Goal: Information Seeking & Learning: Check status

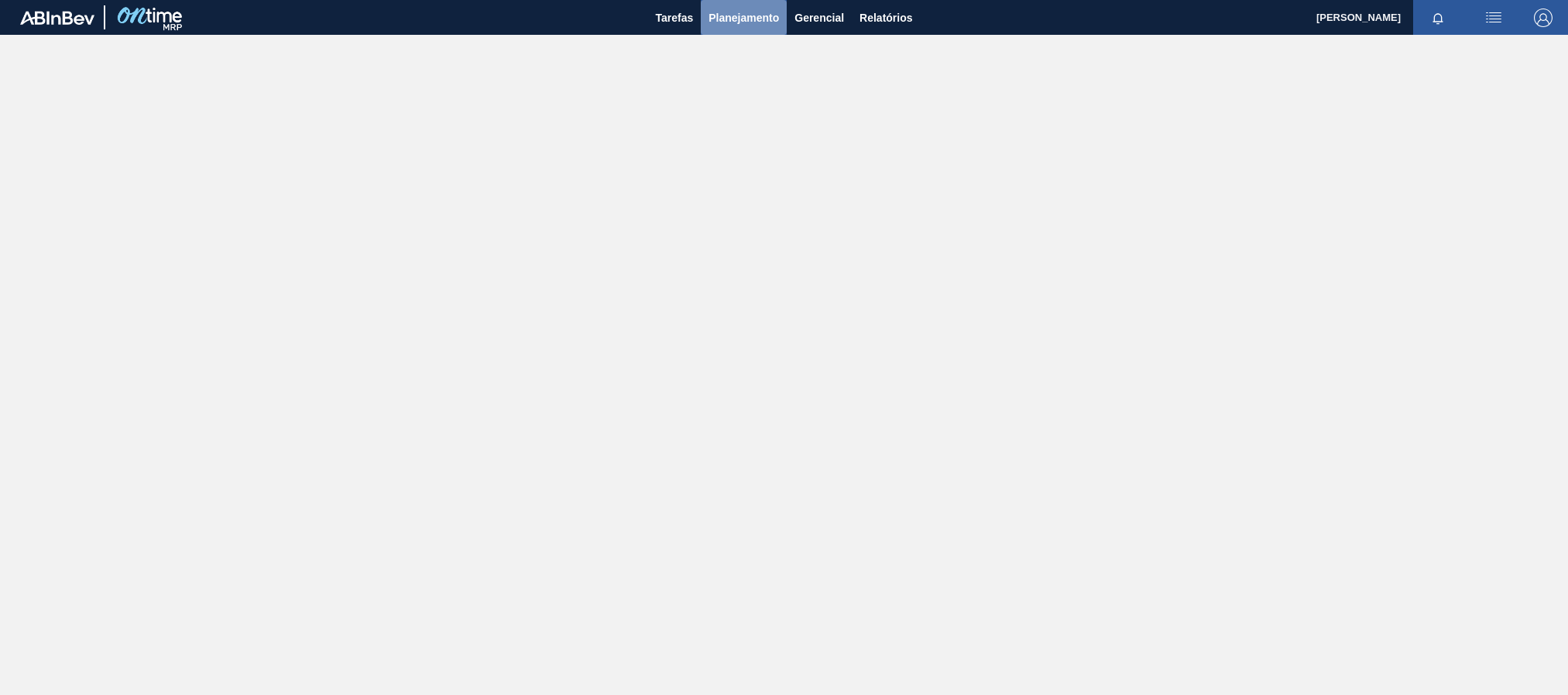
click at [756, 16] on span "Planejamento" at bounding box center [743, 17] width 70 height 18
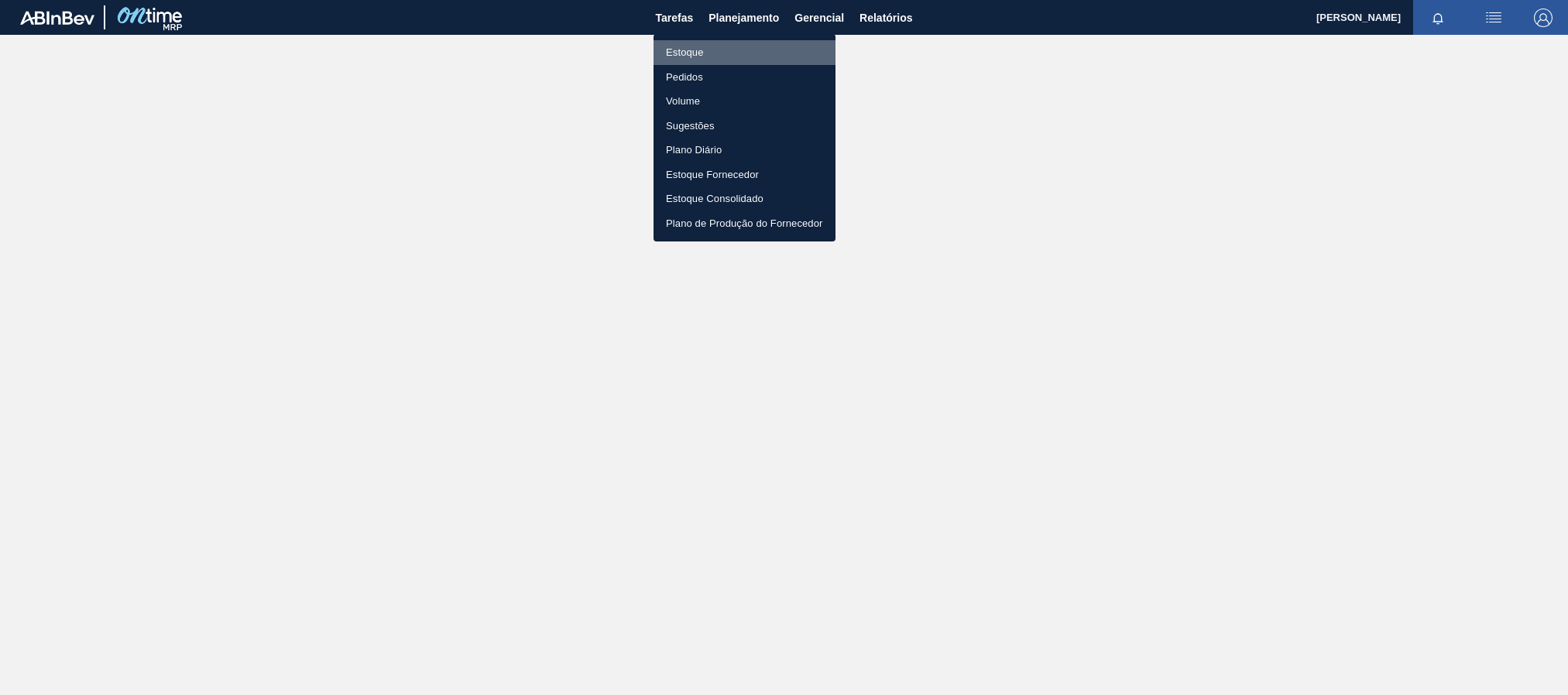
click at [725, 54] on li "Estoque" at bounding box center [744, 53] width 182 height 25
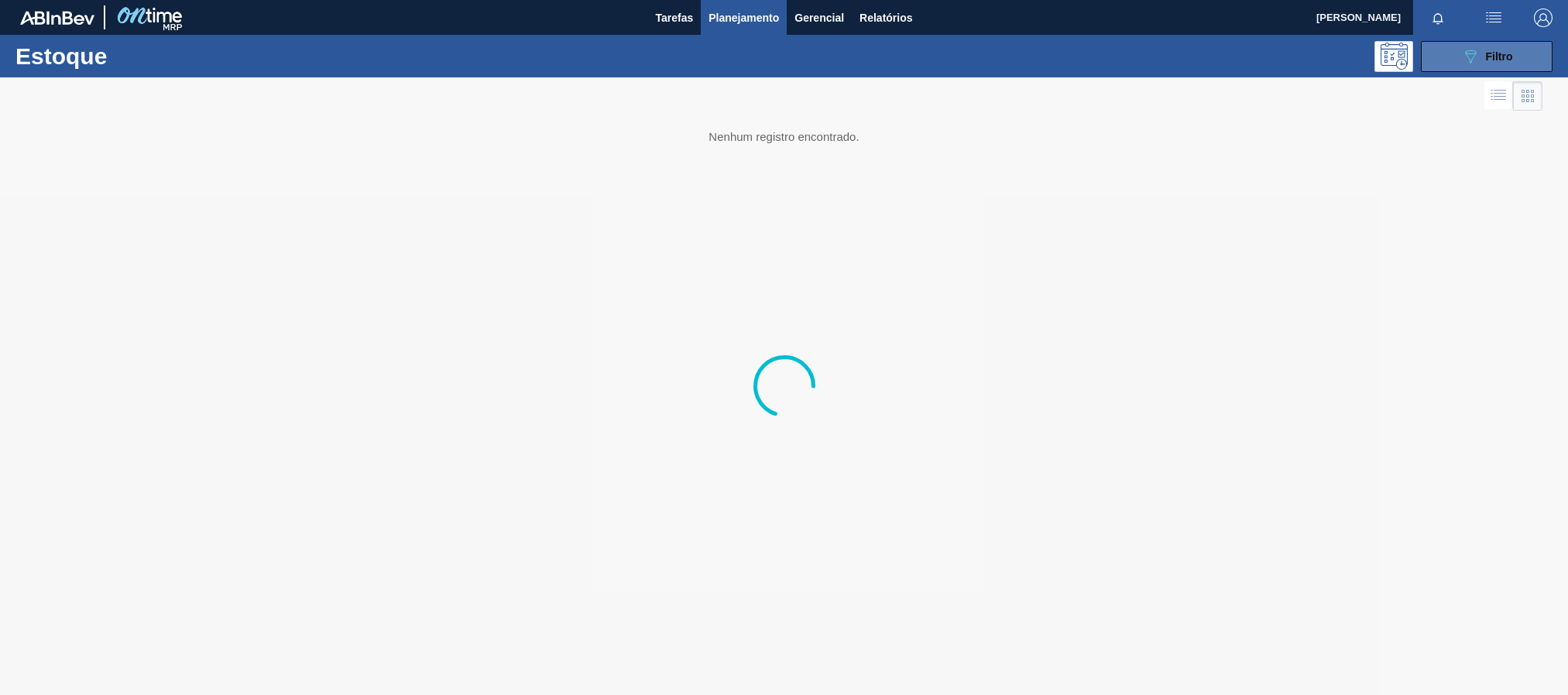
click at [1456, 49] on button "089F7B8B-B2A5-4AFE-B5C0-19BA573D28AC Filtro" at bounding box center [1486, 57] width 132 height 31
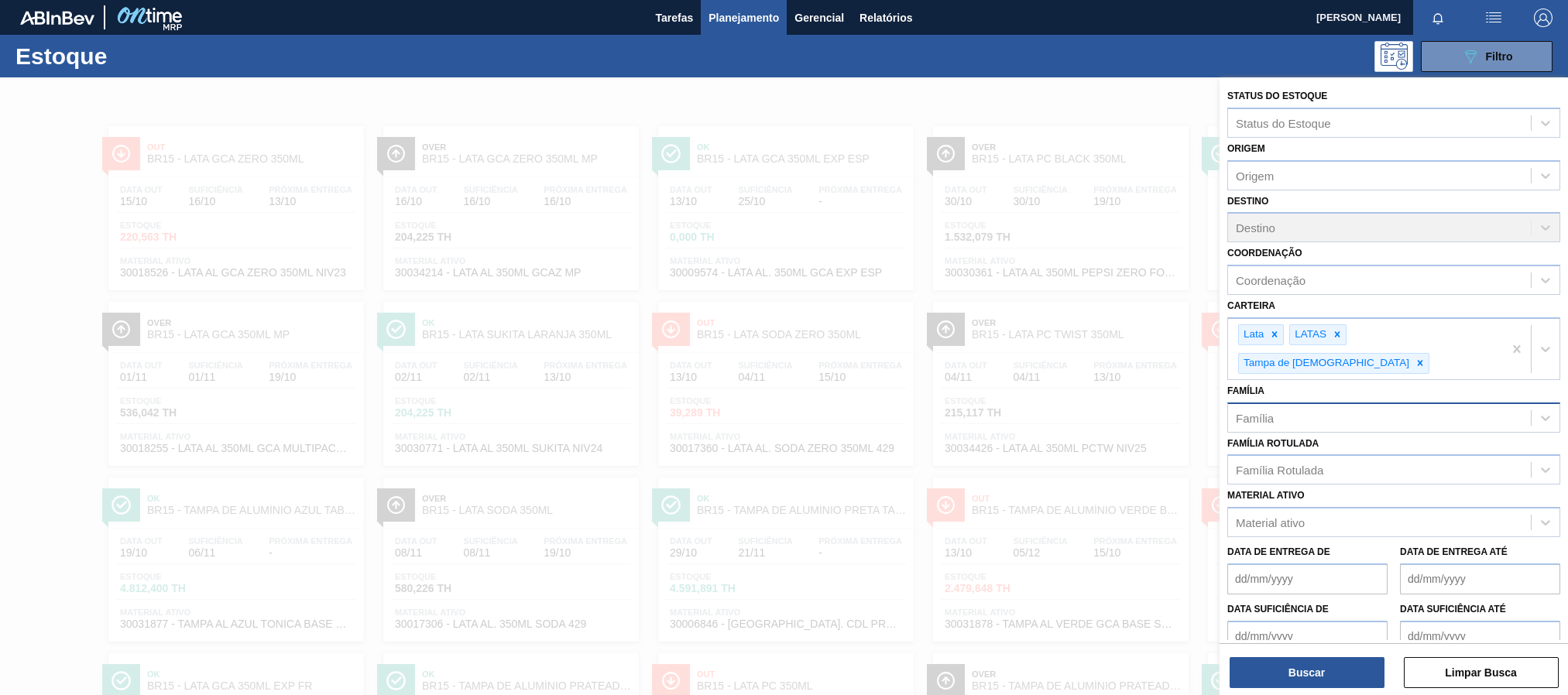
click at [1314, 407] on div "Família" at bounding box center [1379, 417] width 303 height 22
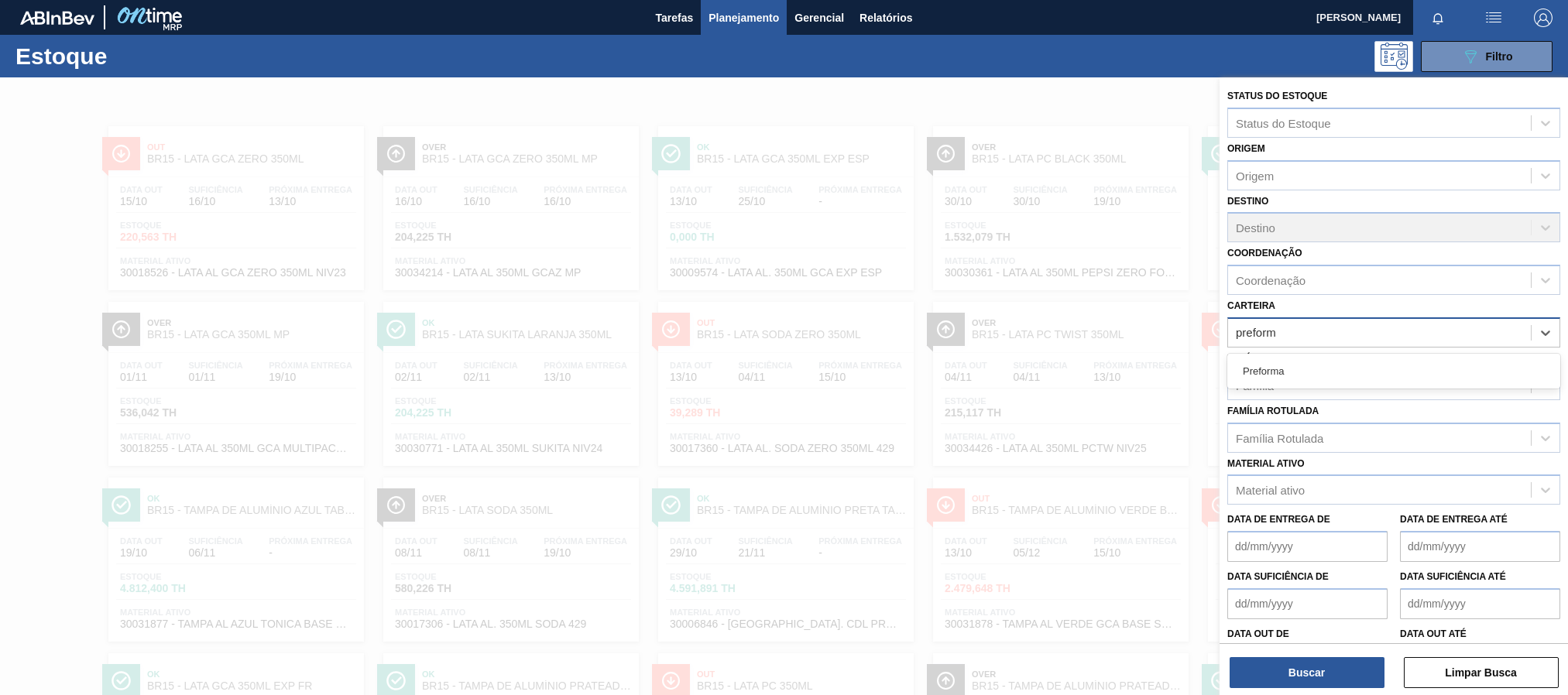
type input "preforma"
click at [1361, 372] on div "Preforma" at bounding box center [1393, 371] width 333 height 29
click at [1335, 679] on button "Buscar" at bounding box center [1307, 673] width 155 height 31
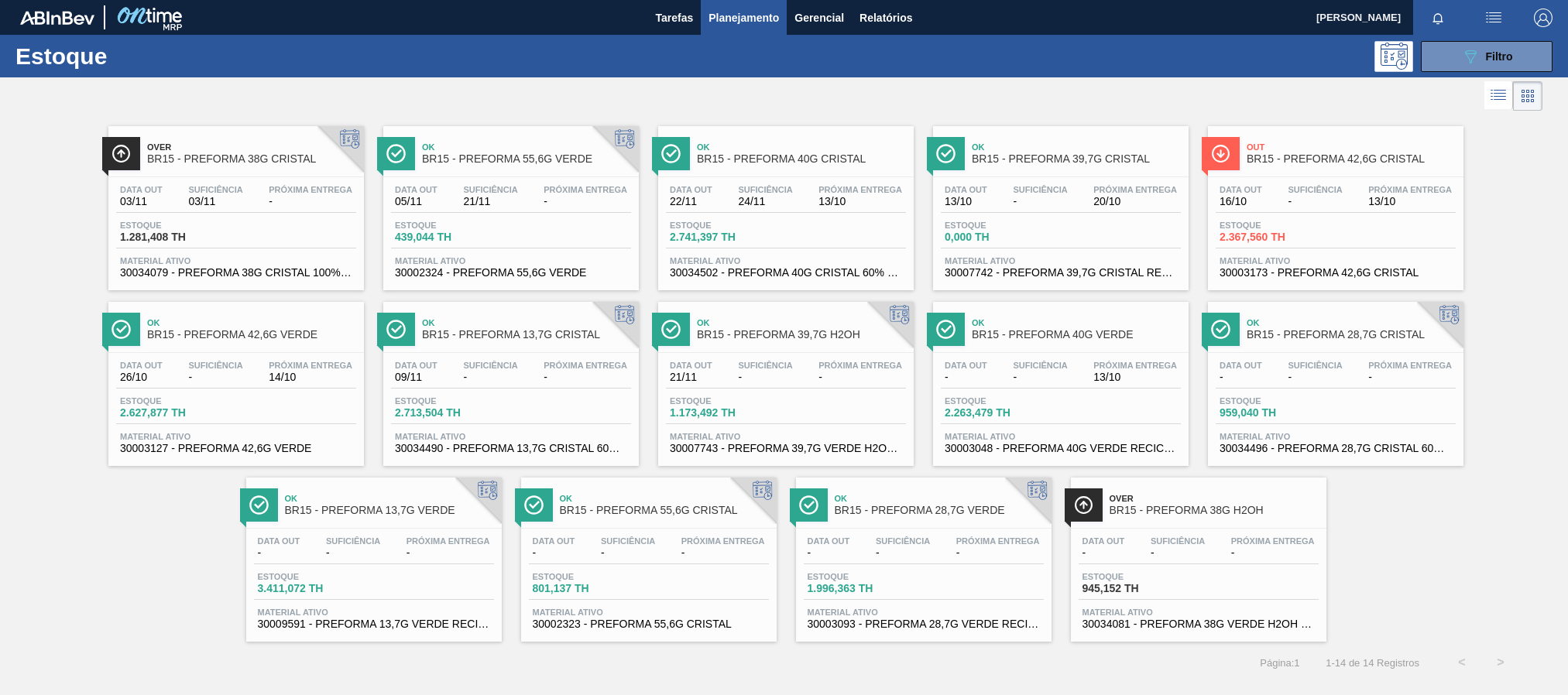
click at [258, 205] on div "Data out 03/11 Suficiência 03/11 Próxima Entrega -" at bounding box center [236, 198] width 240 height 28
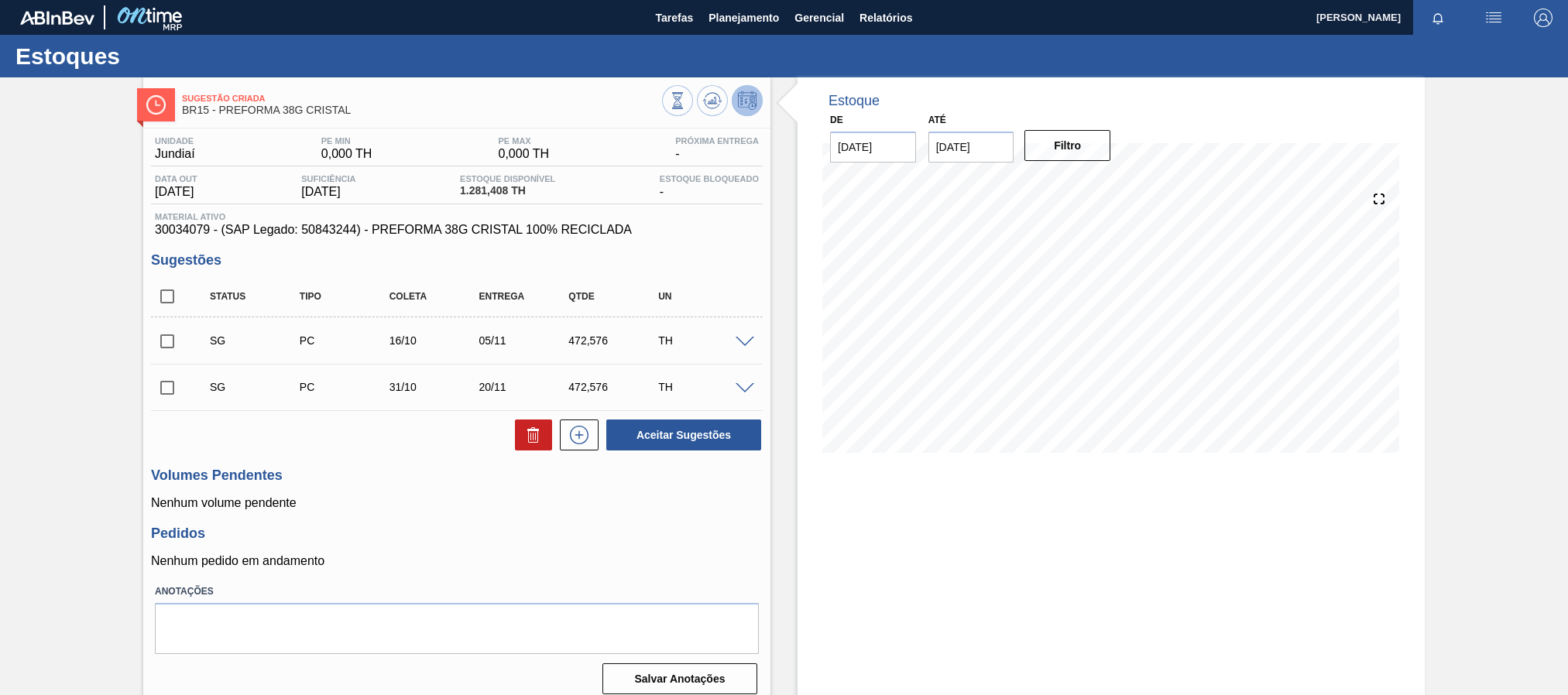
scroll to position [16, 0]
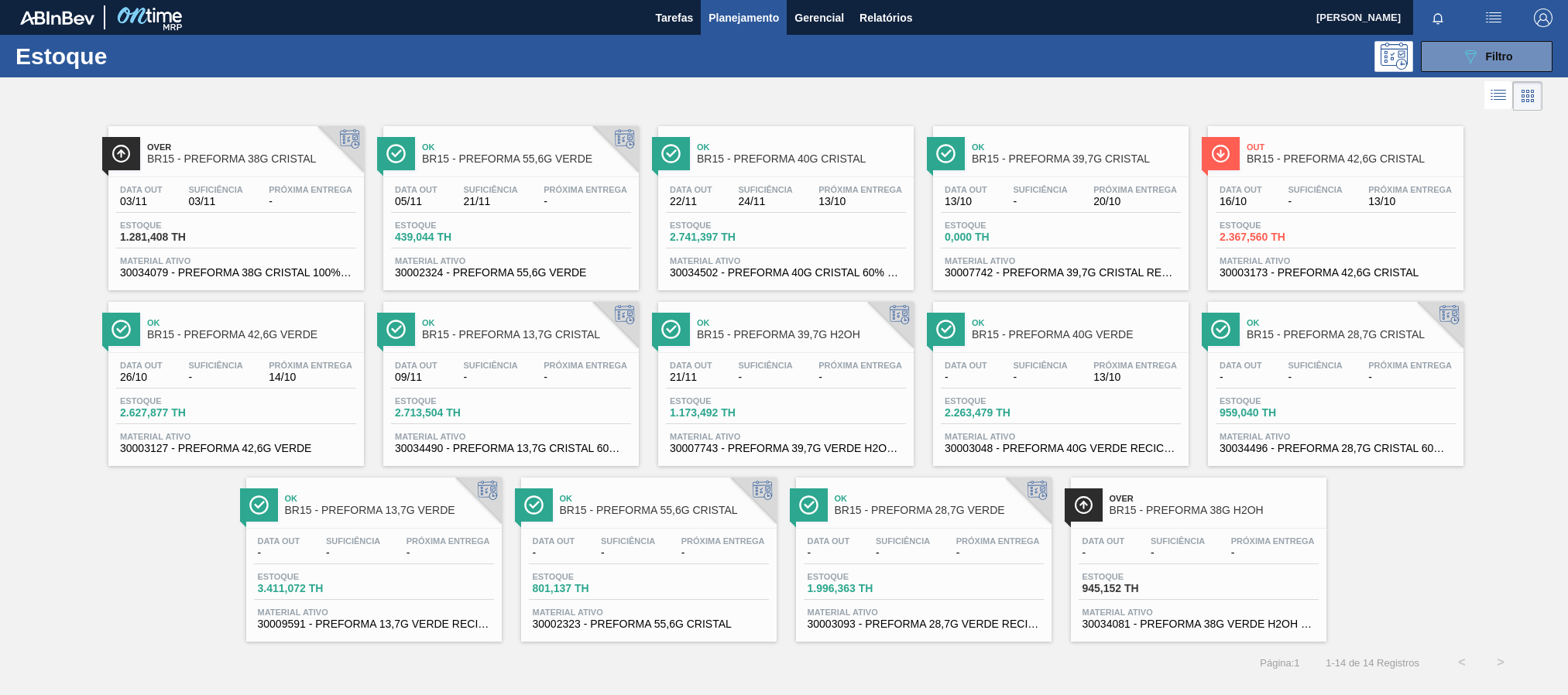
click at [797, 184] on div "Data out 22/11 Suficiência 24/11 Próxima Entrega 13/10 Estoque 2.741,397 TH Mat…" at bounding box center [785, 230] width 256 height 106
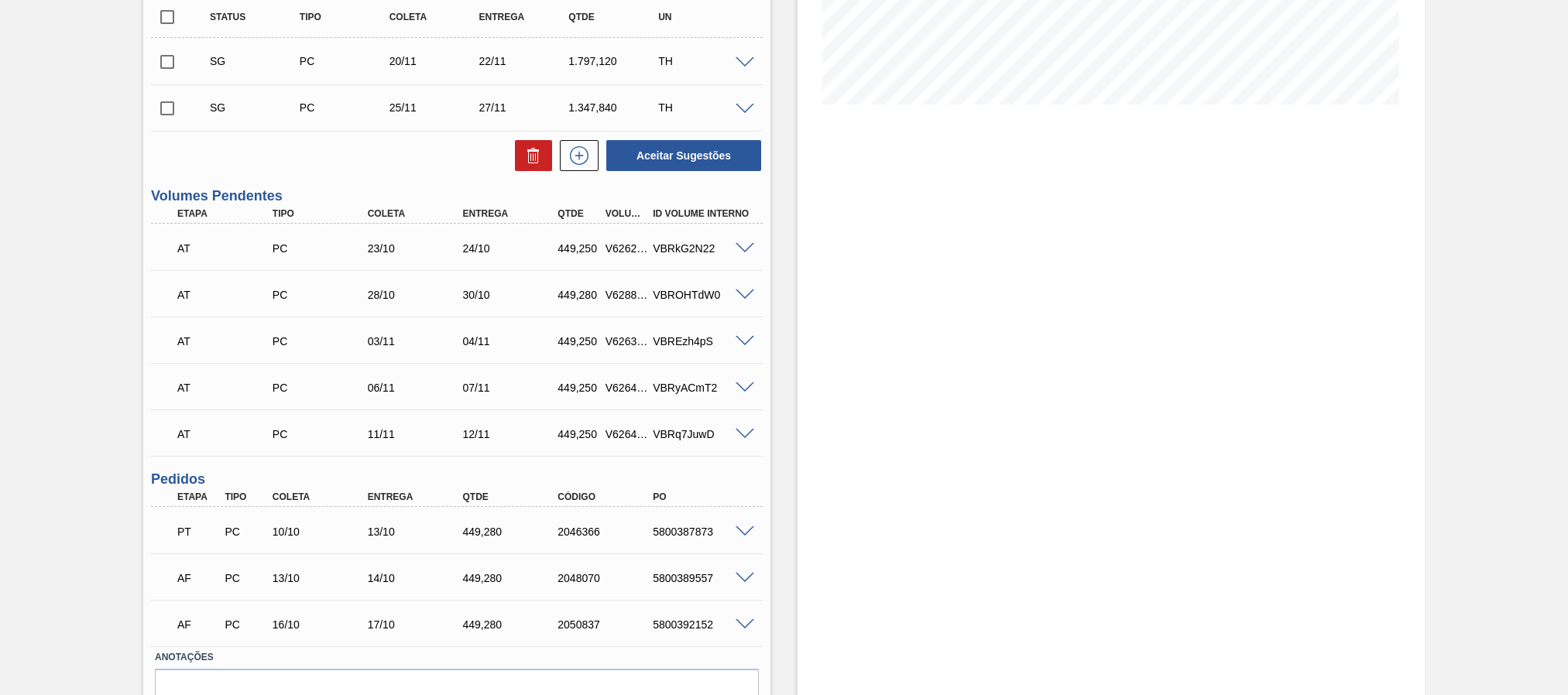
scroll to position [433, 0]
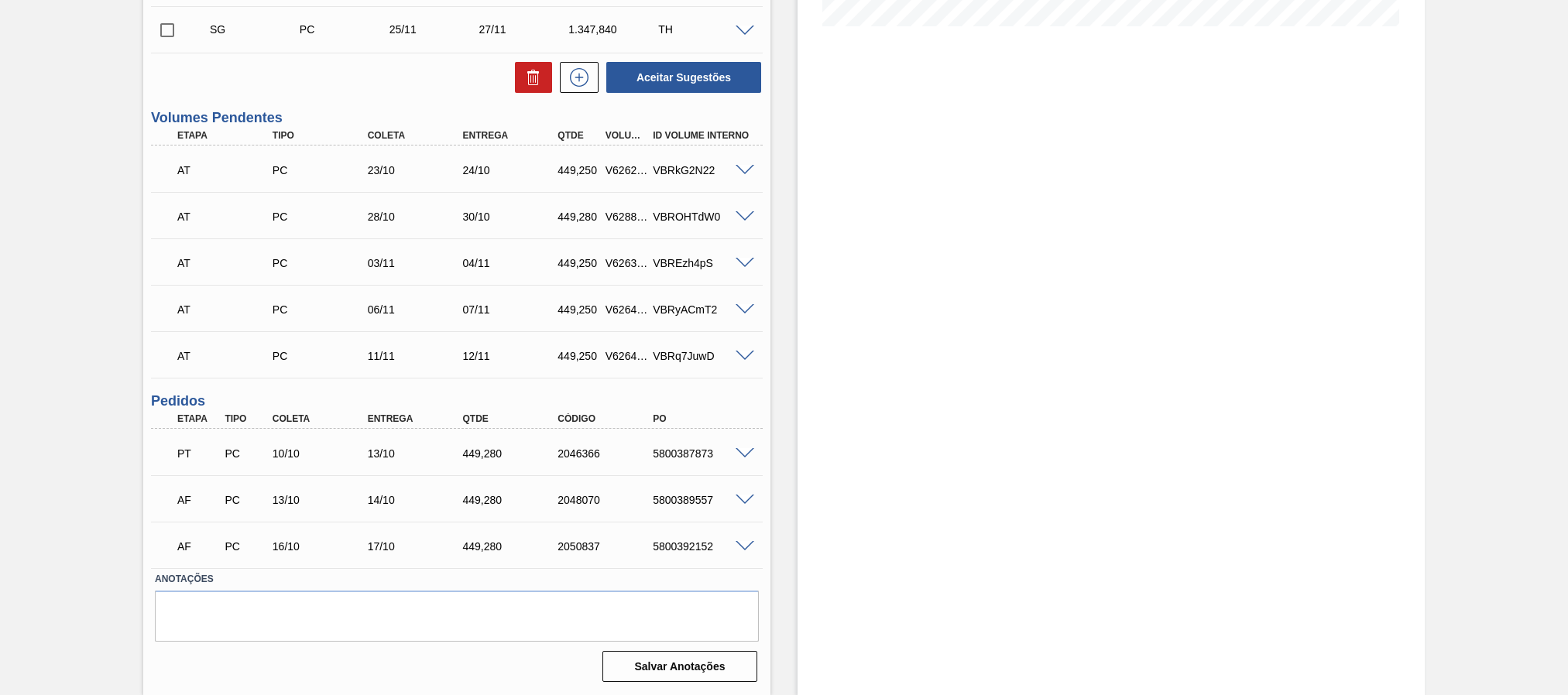
click at [738, 451] on span at bounding box center [744, 454] width 18 height 12
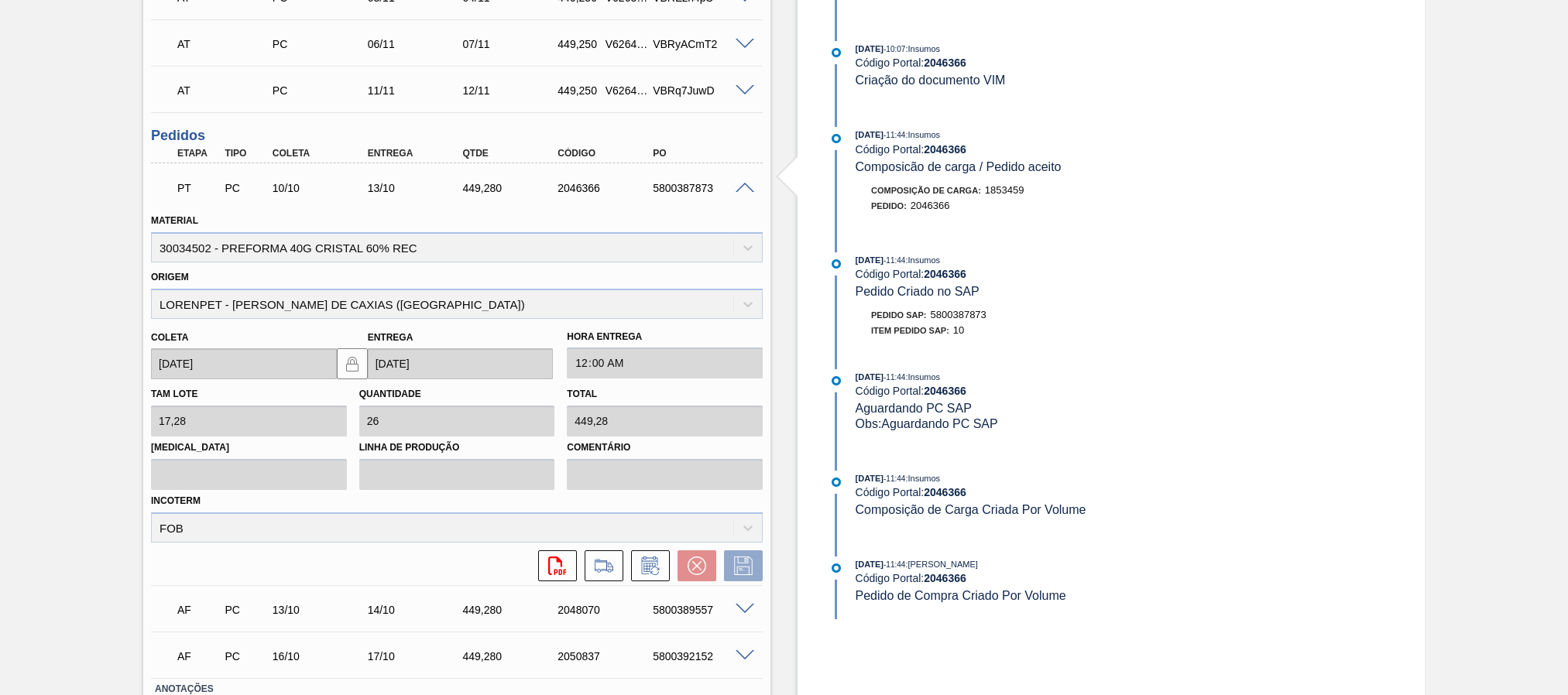
scroll to position [808, 0]
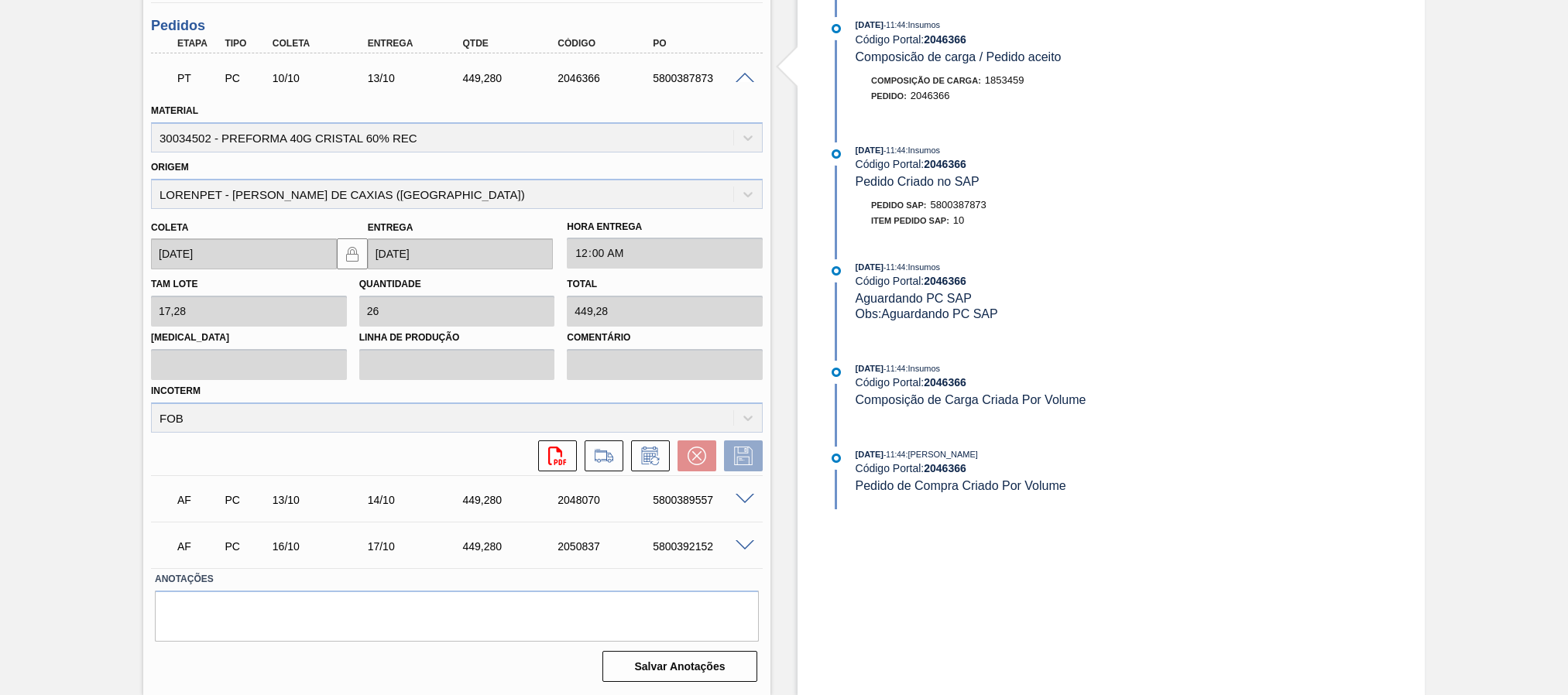
click at [735, 499] on span at bounding box center [744, 500] width 18 height 12
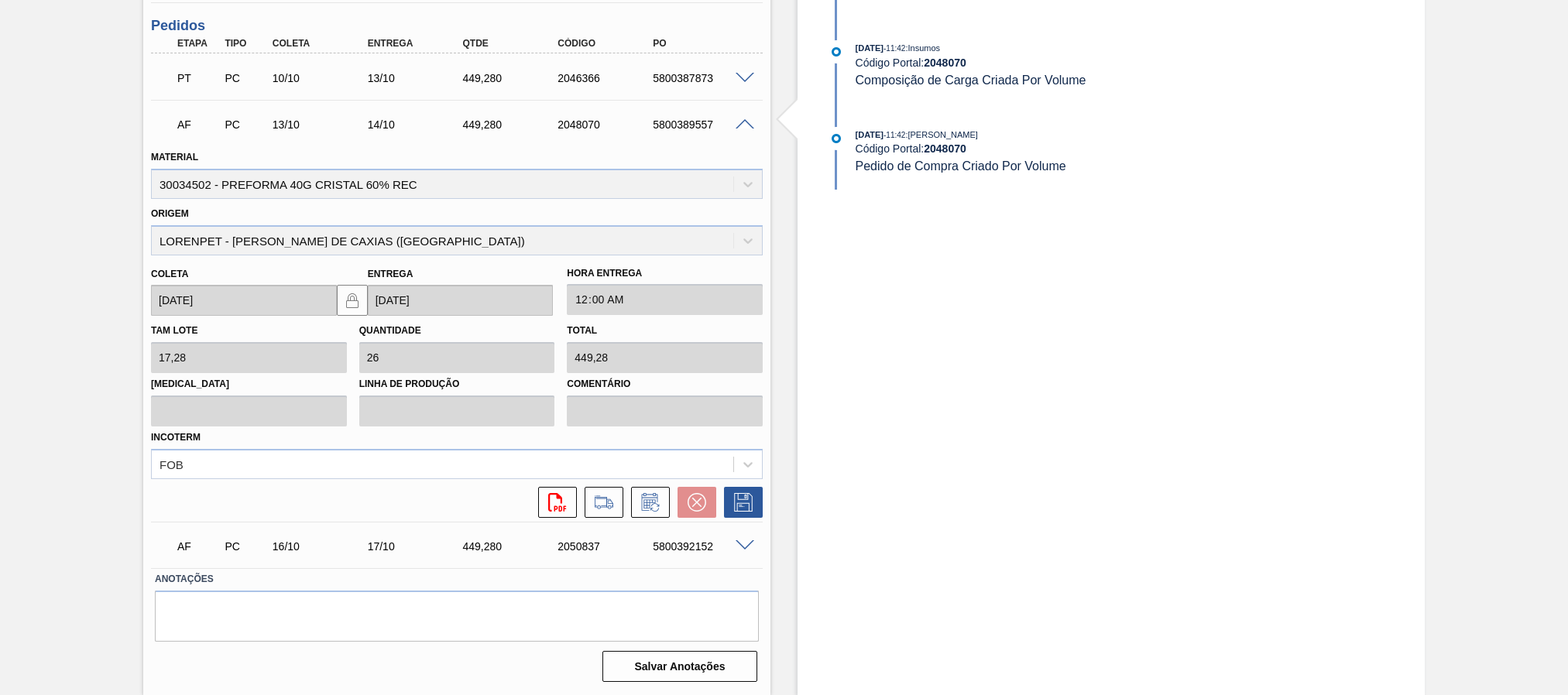
click at [743, 121] on span at bounding box center [744, 125] width 18 height 12
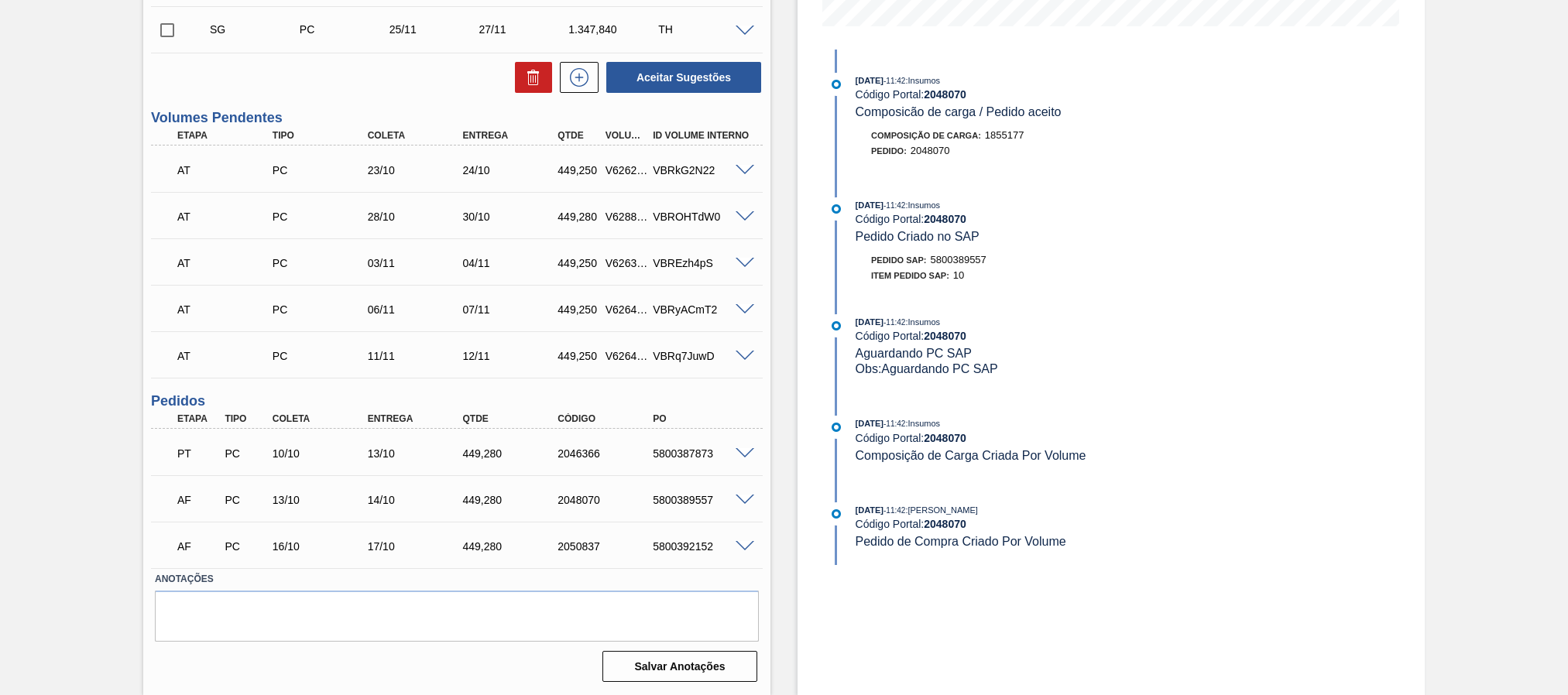
click at [750, 456] on span at bounding box center [744, 454] width 18 height 12
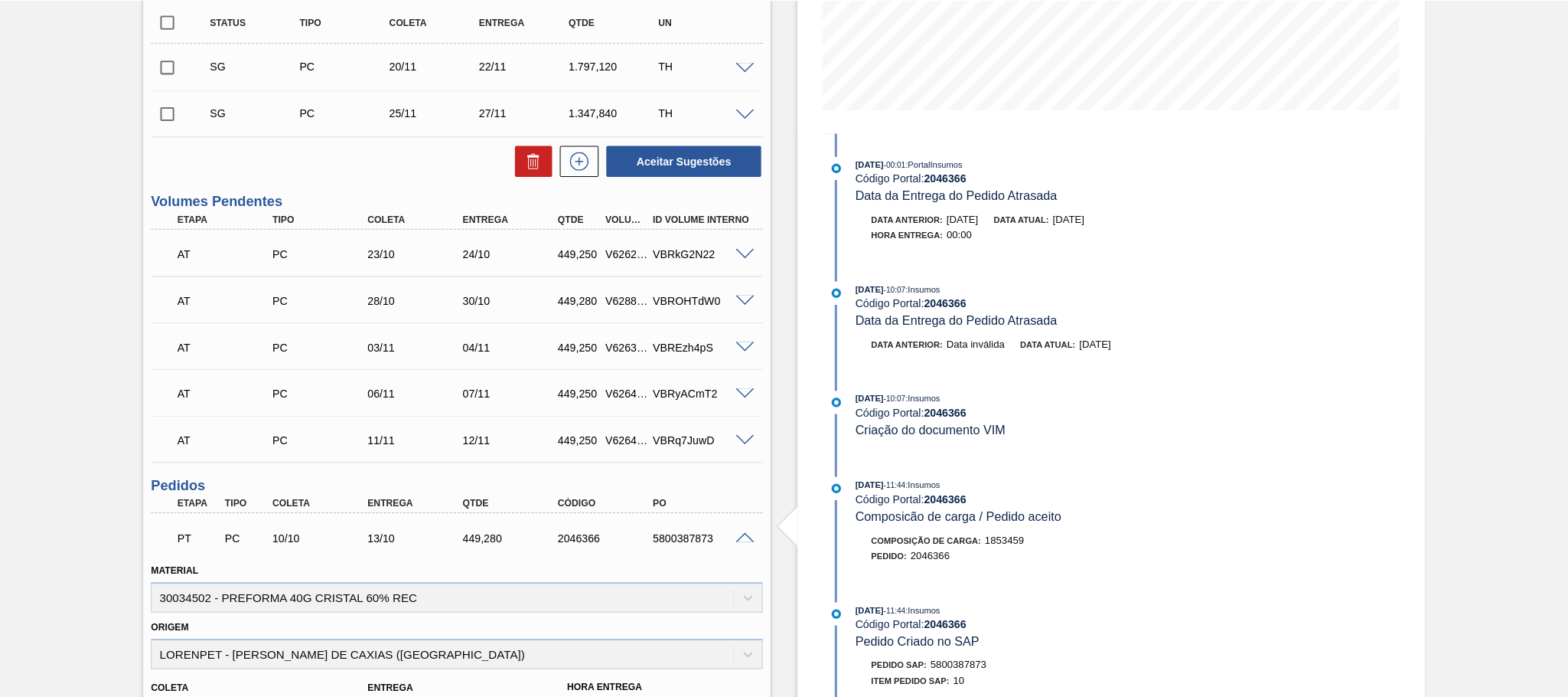
scroll to position [570, 0]
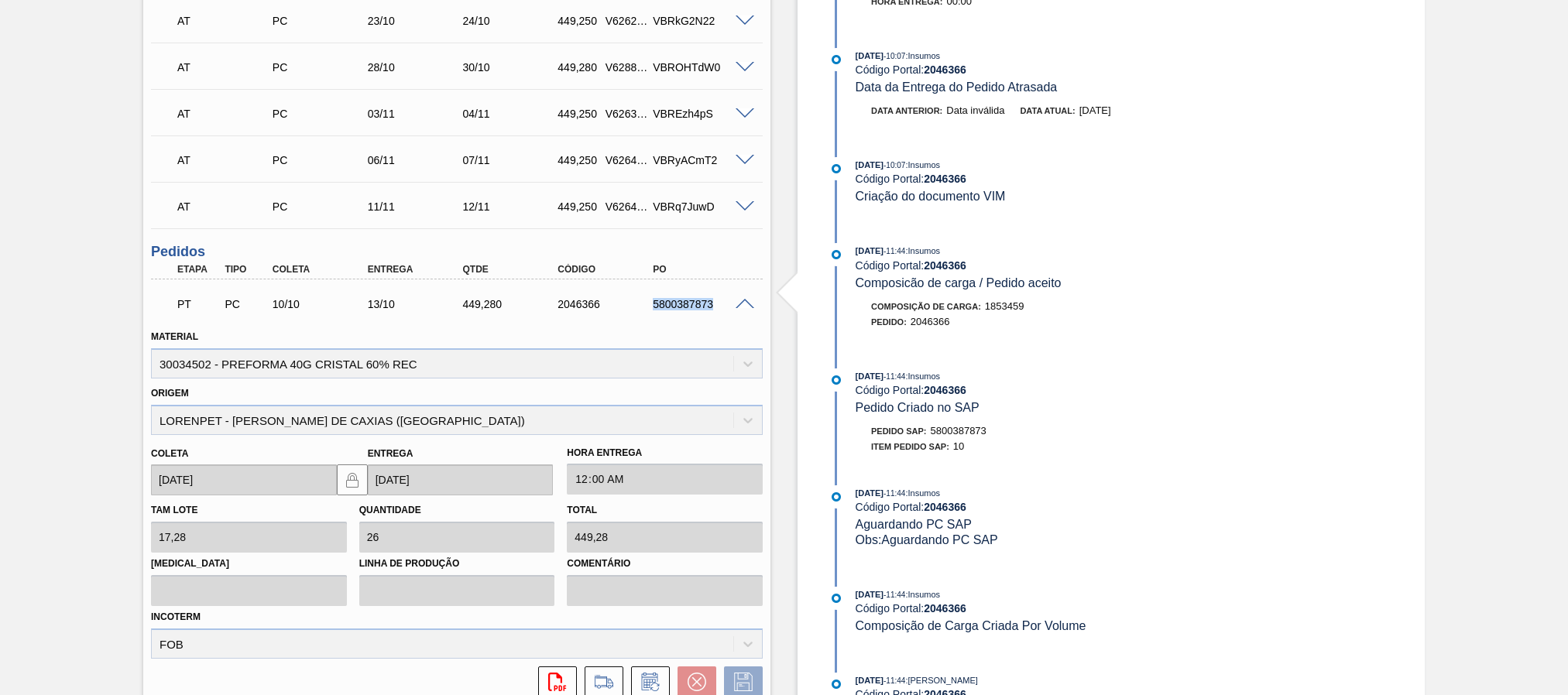
drag, startPoint x: 649, startPoint y: 310, endPoint x: 713, endPoint y: 311, distance: 64.0
click at [713, 310] on div "5800387873" at bounding box center [702, 304] width 107 height 12
copy div "5800387873"
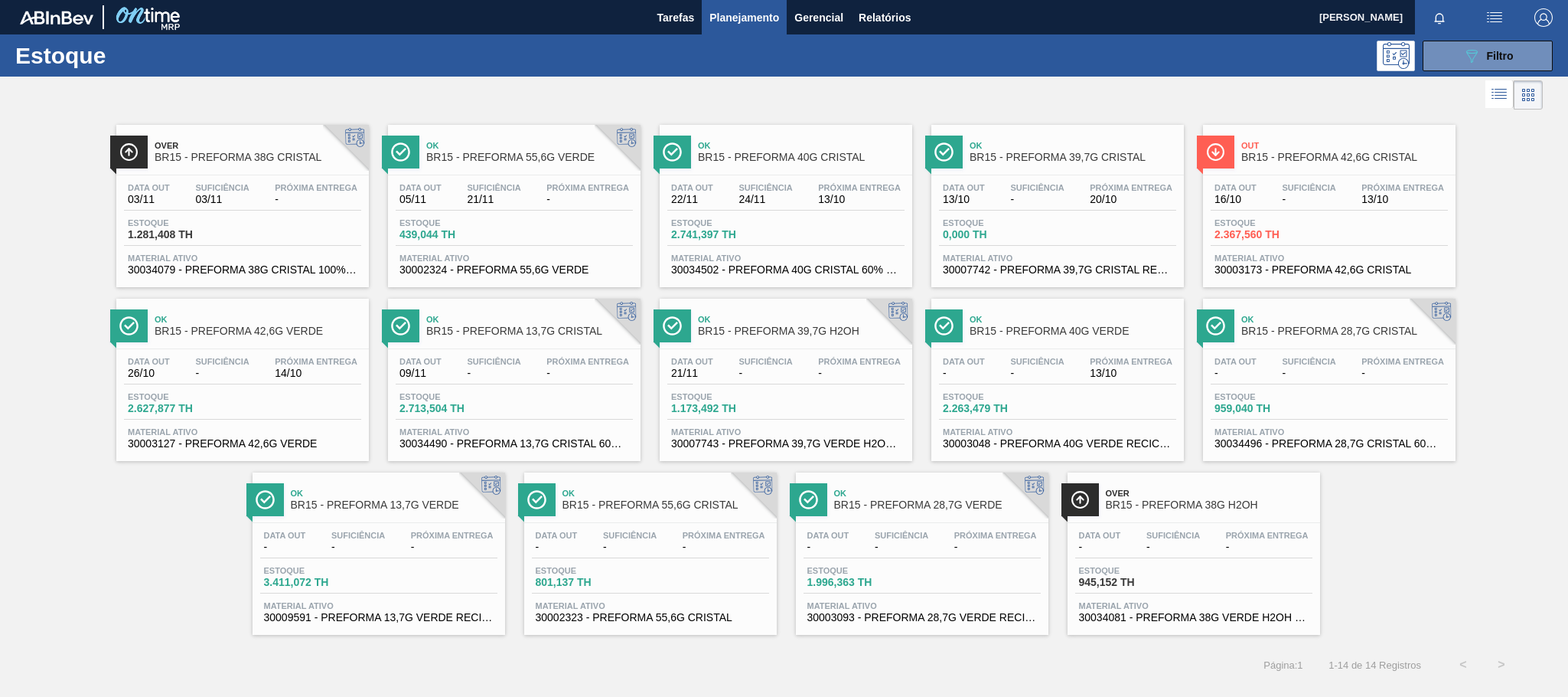
click at [833, 402] on div "Estoque 1.173,492 TH" at bounding box center [786, 405] width 238 height 28
click at [1201, 635] on div "Over BR15 - PREFORMA 38G H2OH Data out - Suficiência - Próxima Entrega - Estoqu…" at bounding box center [1194, 553] width 253 height 163
